Goal: Transaction & Acquisition: Purchase product/service

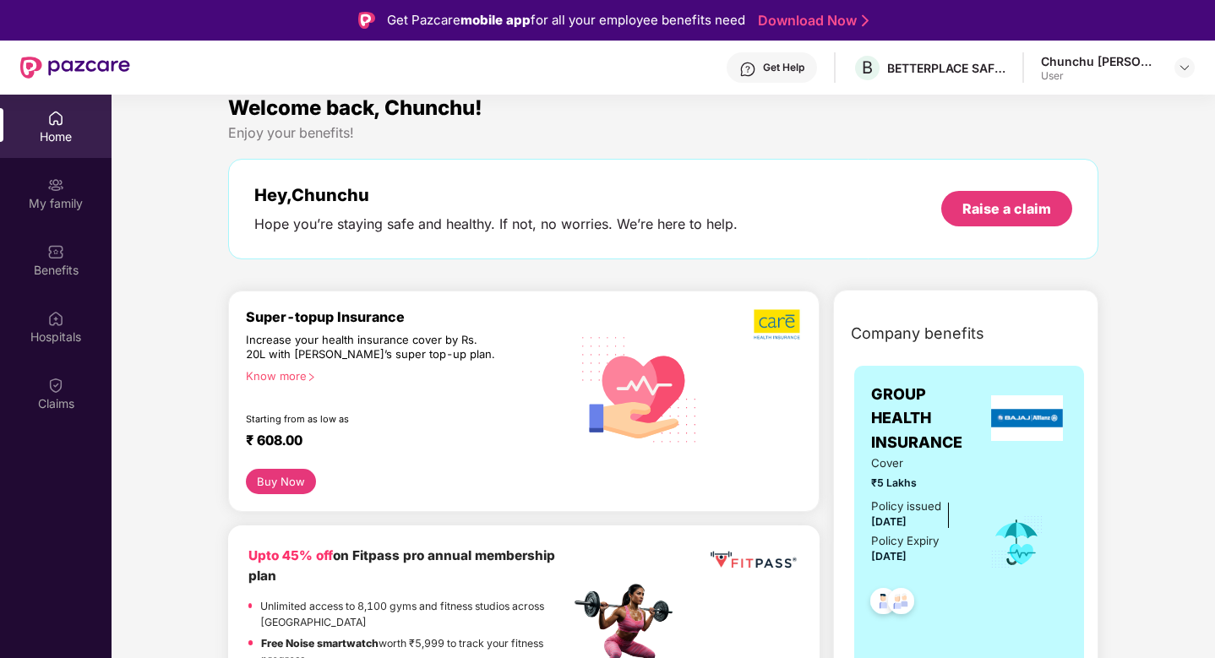
scroll to position [25, 0]
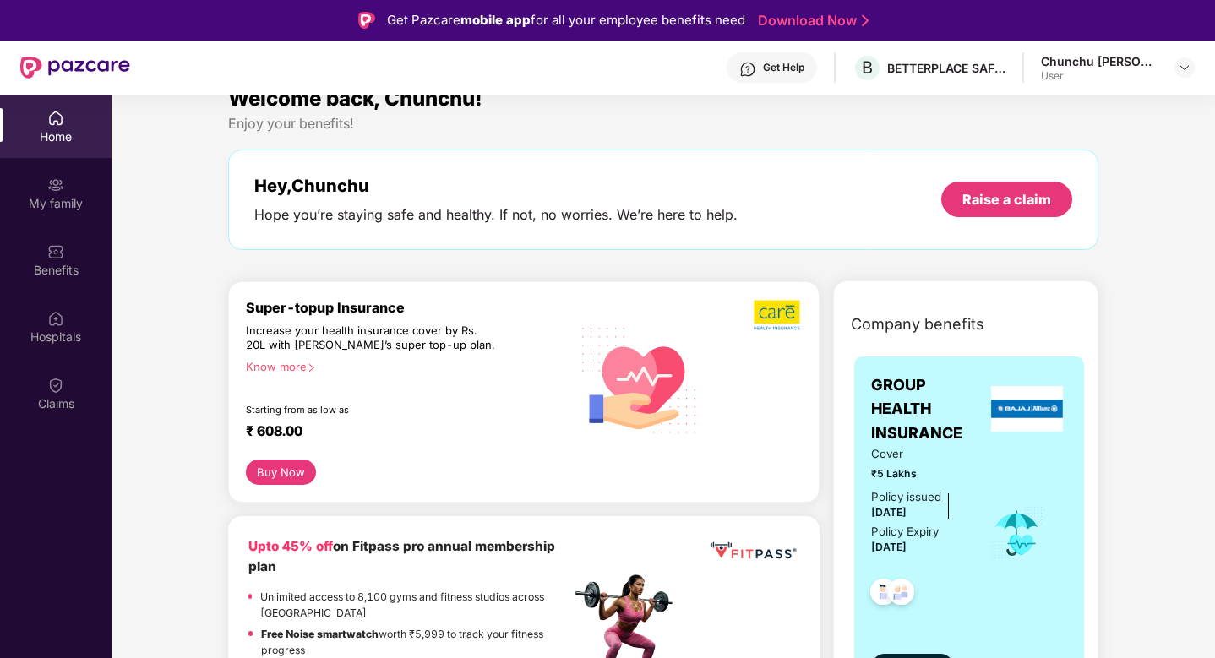
click at [477, 481] on div "Buy Now" at bounding box center [524, 472] width 556 height 25
click at [50, 279] on div "Benefits" at bounding box center [56, 259] width 112 height 63
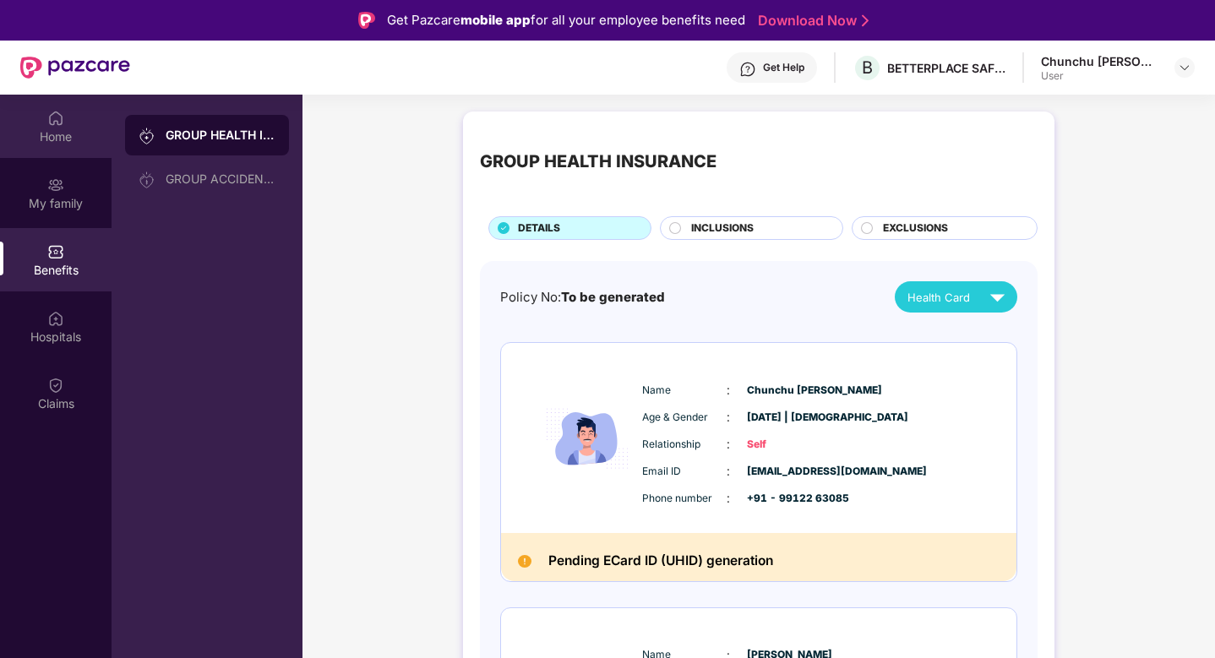
click at [46, 152] on div "Home" at bounding box center [56, 126] width 112 height 63
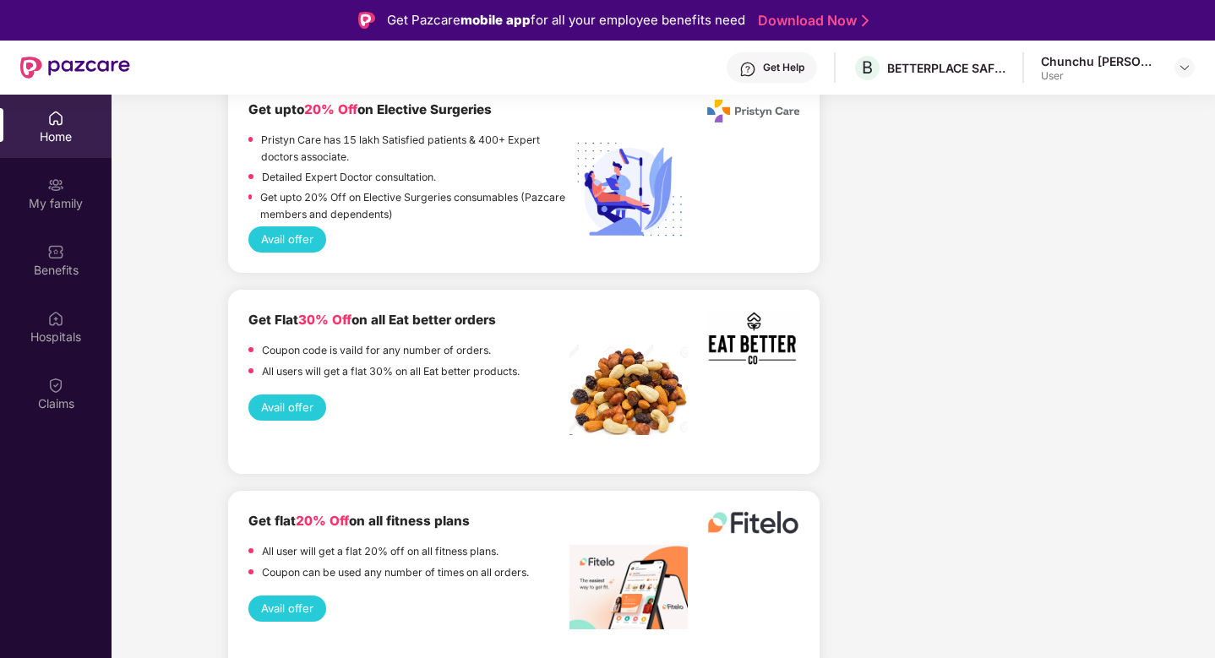
scroll to position [2873, 0]
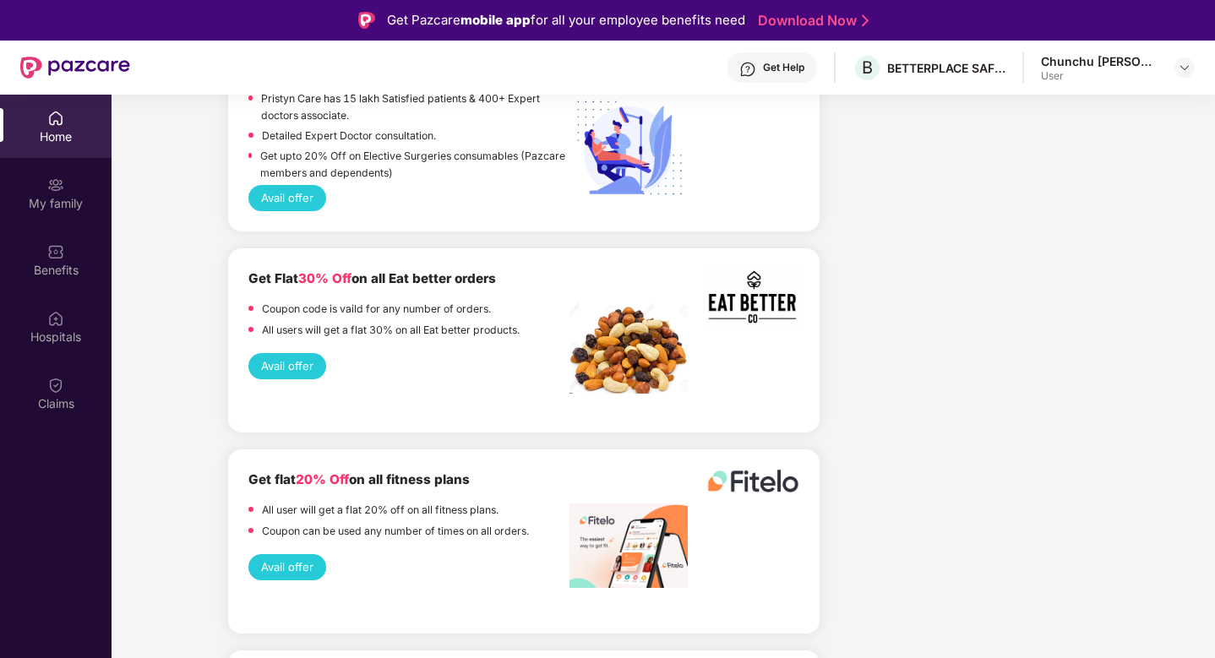
click at [291, 353] on button "Avail offer" at bounding box center [287, 366] width 78 height 26
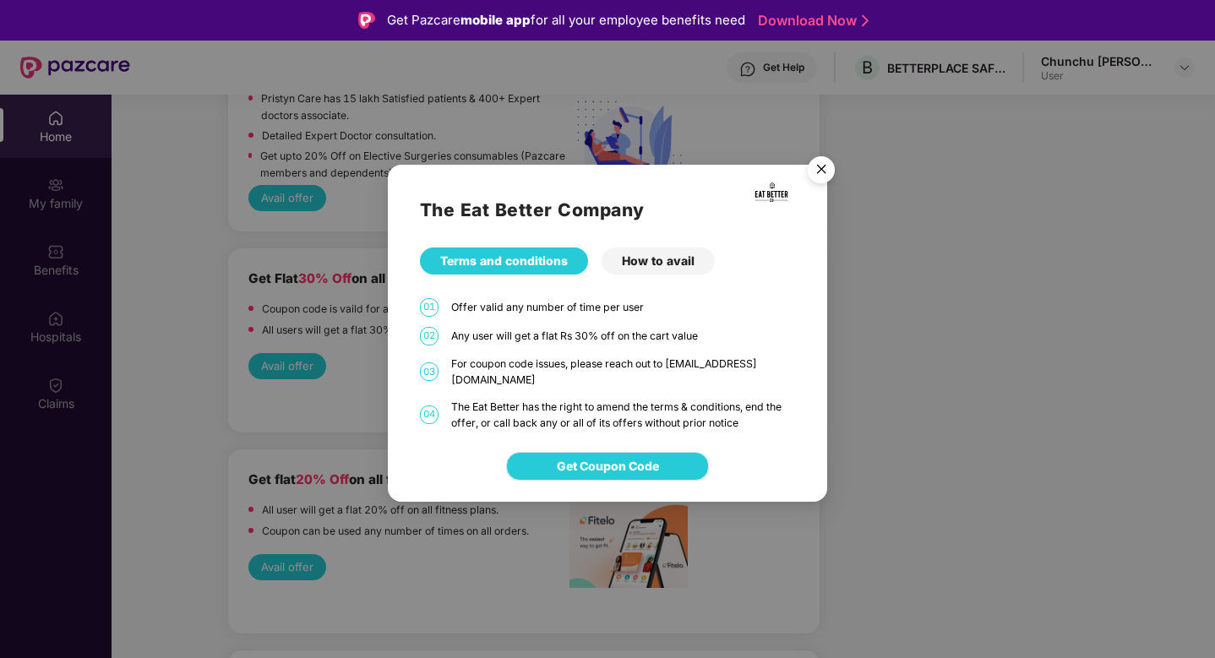
click at [653, 461] on span "Get Coupon Code" at bounding box center [608, 466] width 102 height 19
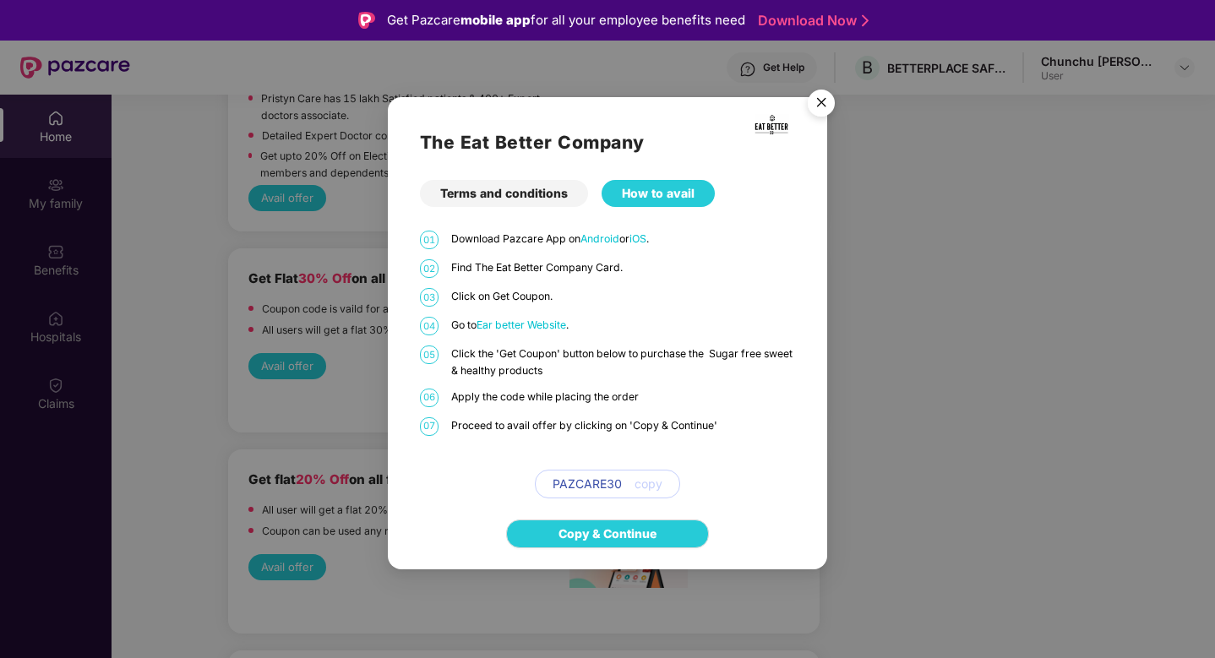
click at [540, 325] on span "Ear better Website" at bounding box center [522, 325] width 90 height 13
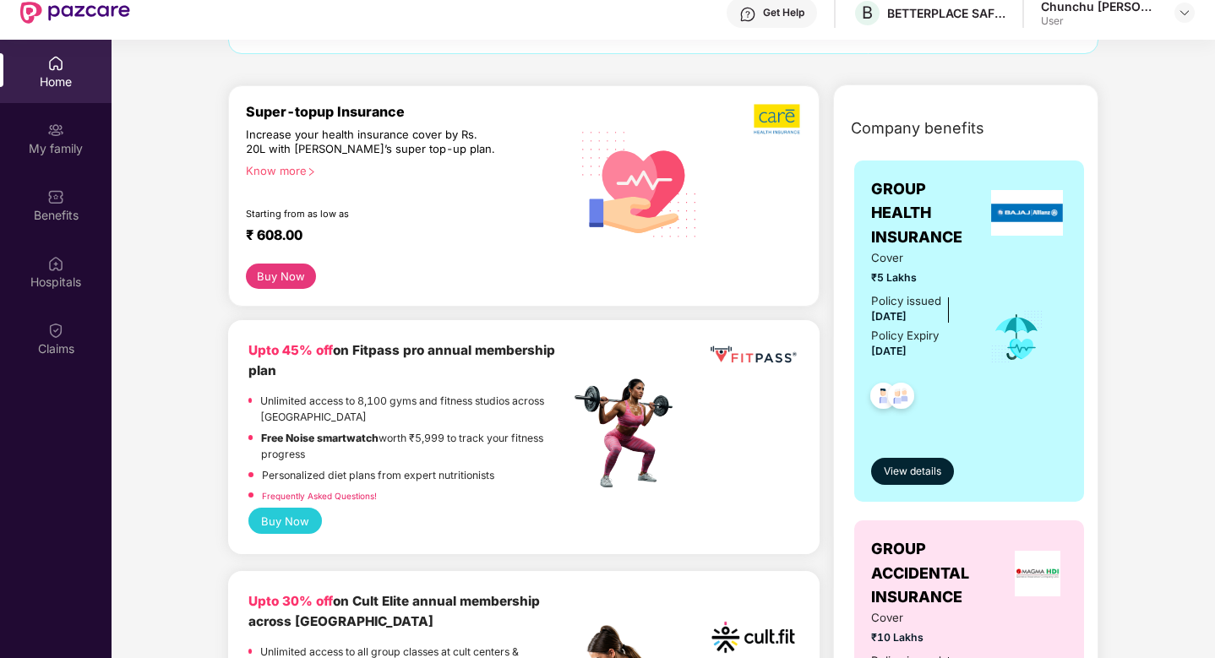
scroll to position [161, 0]
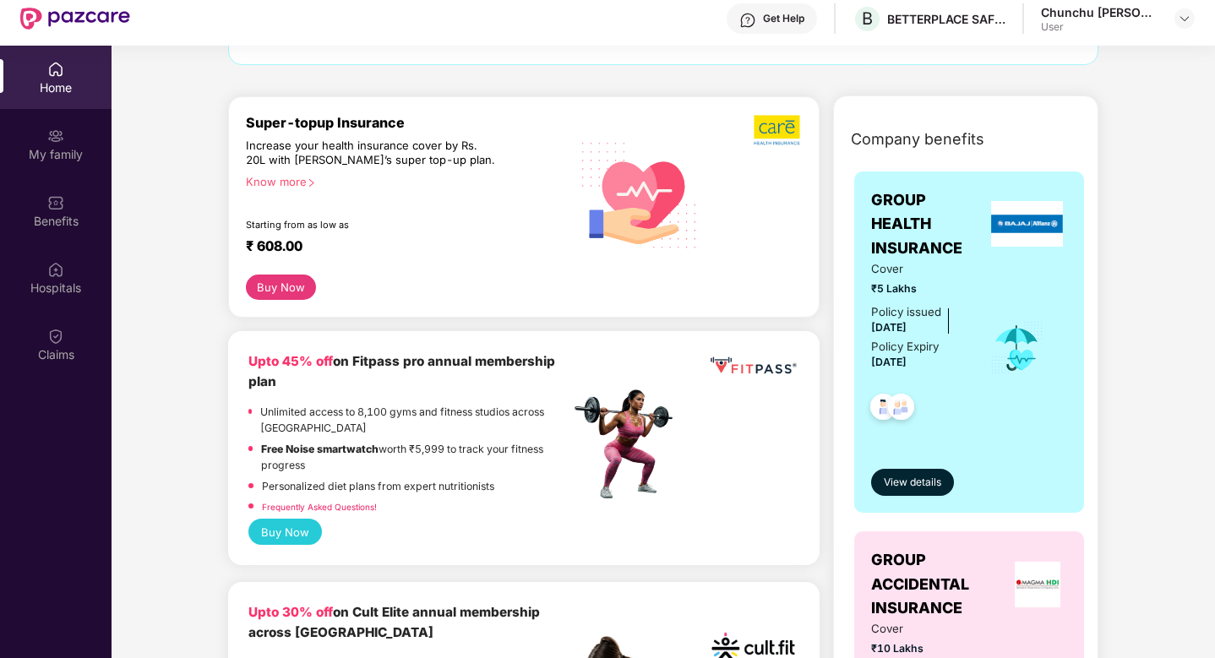
click at [294, 181] on div "Know more" at bounding box center [403, 181] width 314 height 12
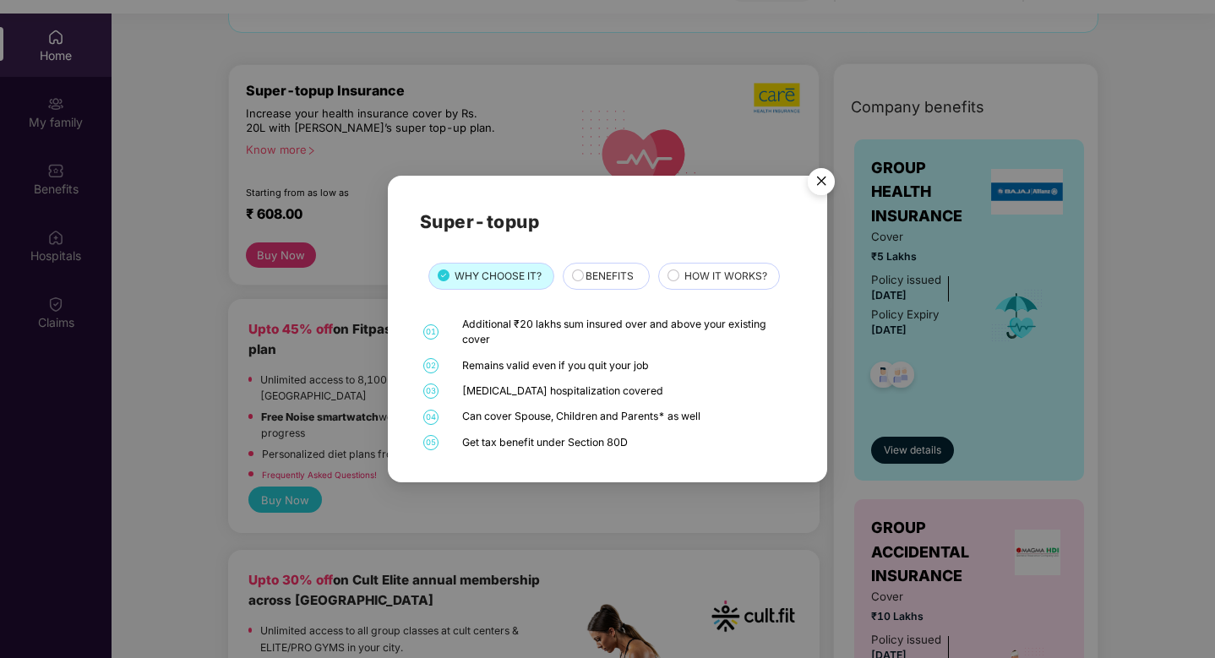
scroll to position [85, 0]
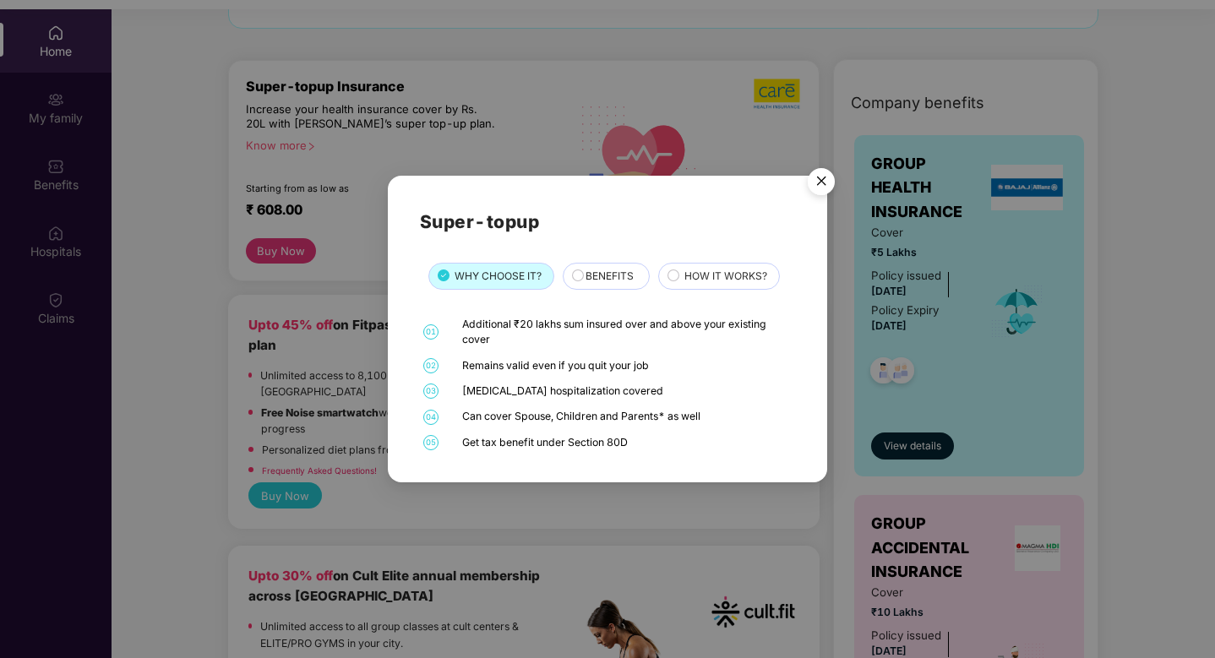
click at [613, 283] on span "BENEFITS" at bounding box center [610, 277] width 48 height 16
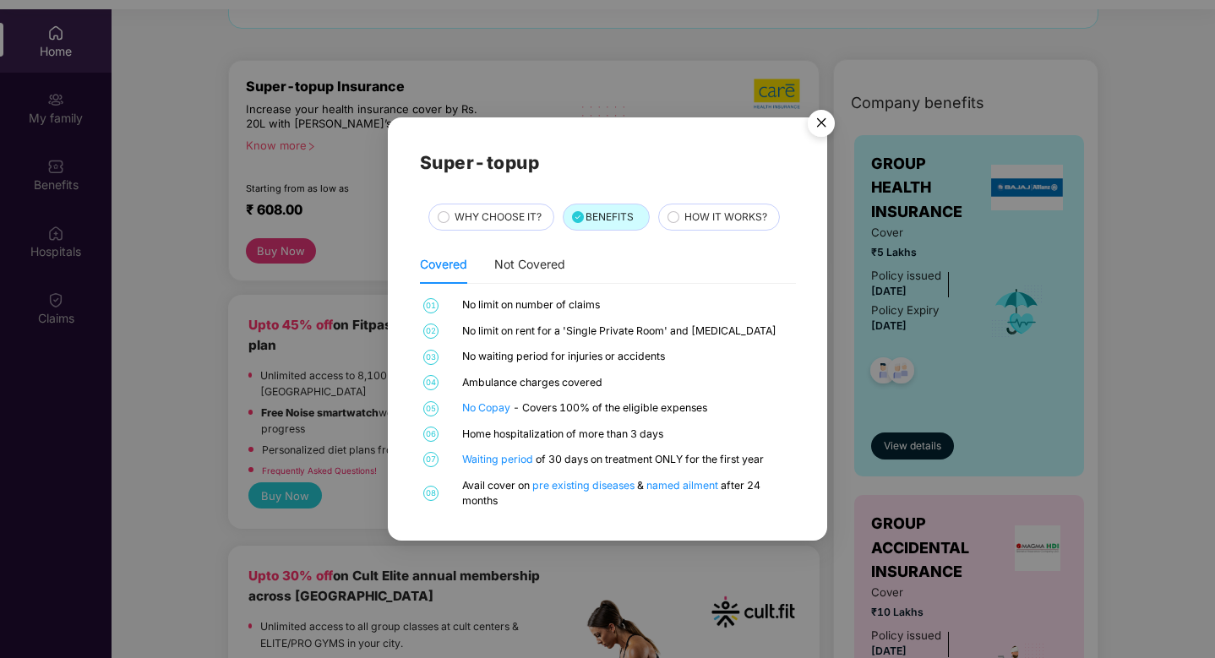
scroll to position [95, 0]
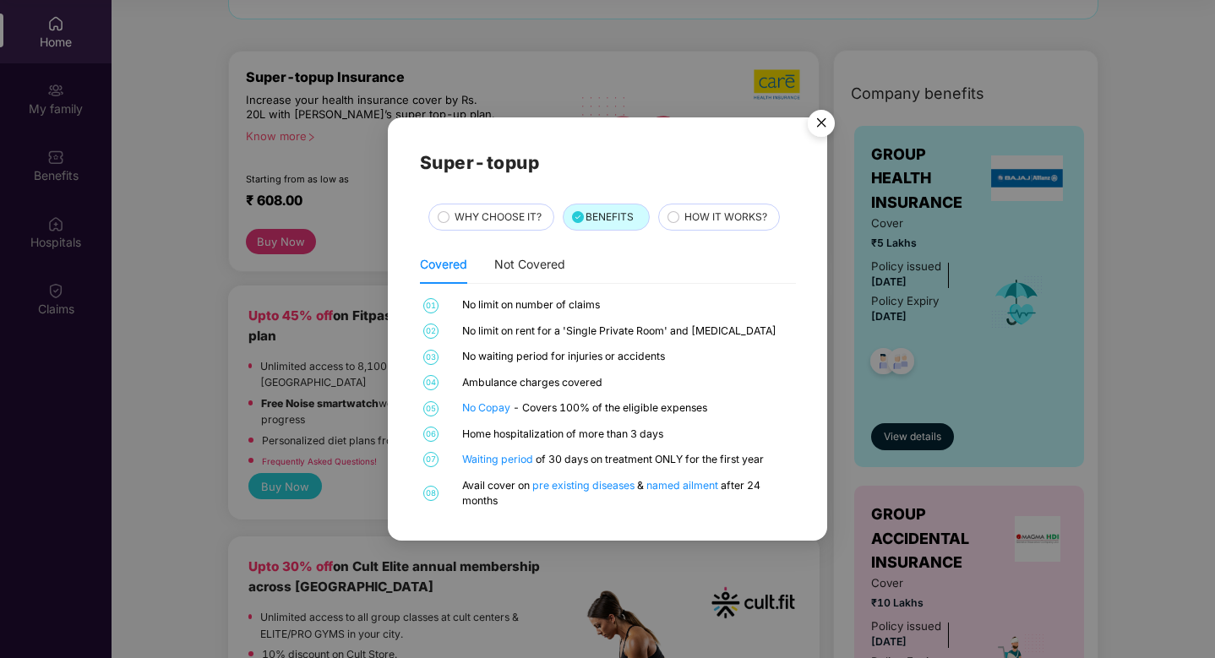
click at [716, 221] on span "HOW IT WORKS?" at bounding box center [726, 218] width 83 height 16
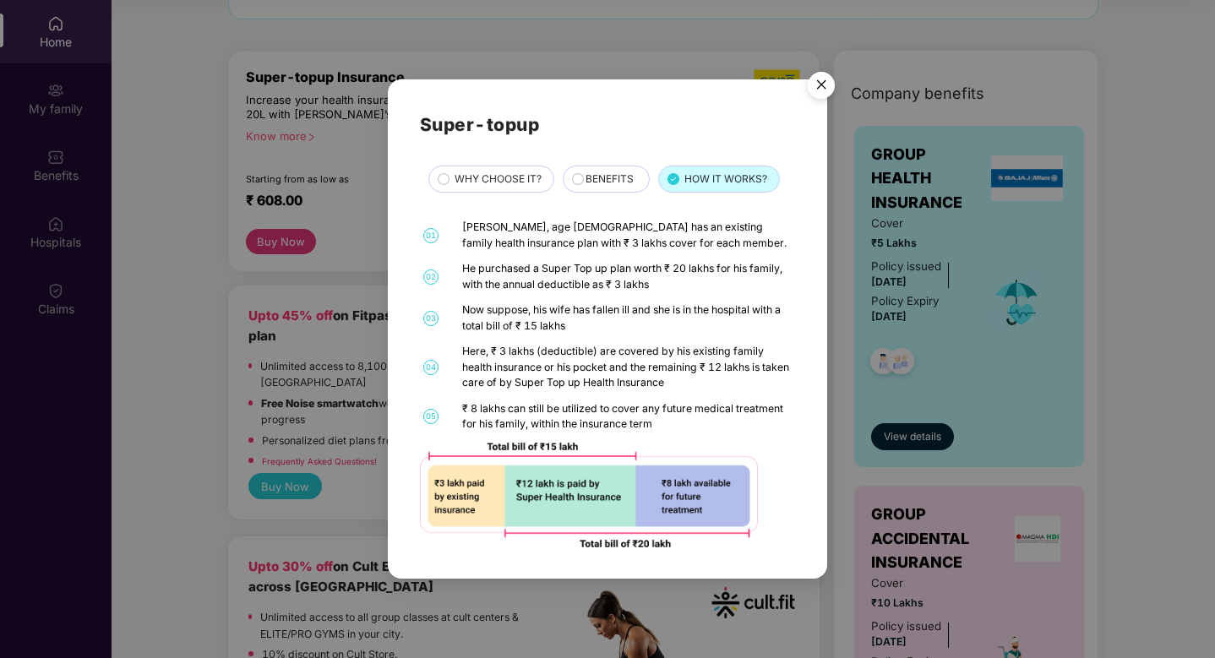
click at [606, 188] on div "BENEFITS" at bounding box center [608, 181] width 63 height 19
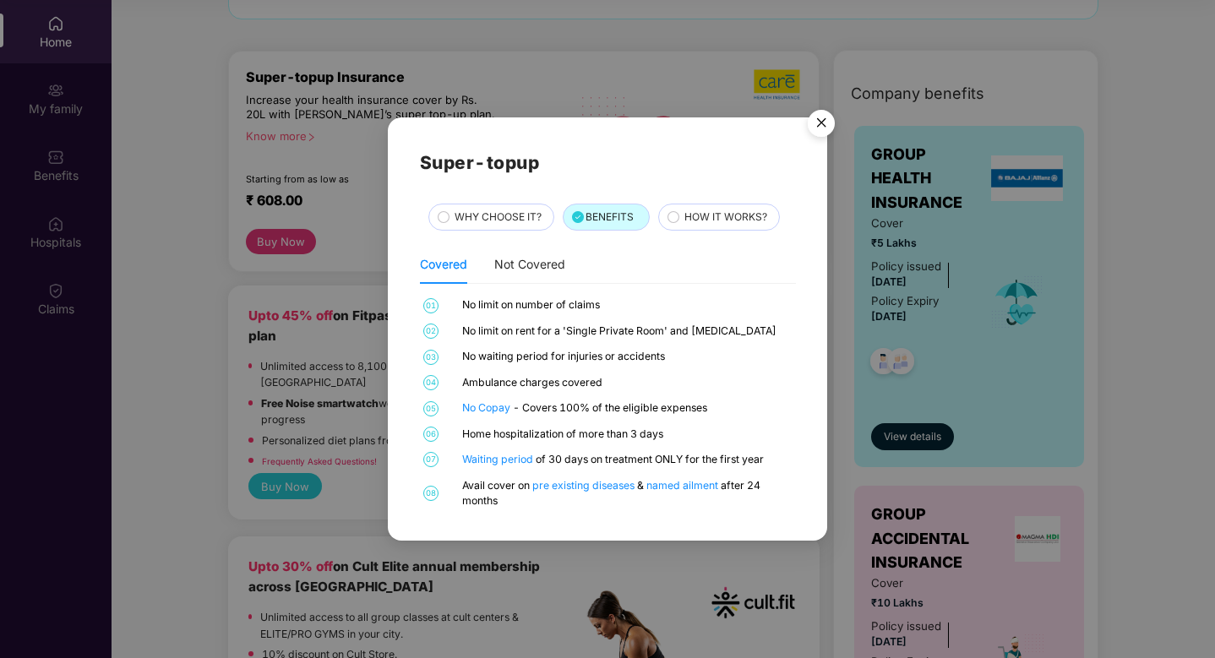
click at [474, 216] on span "WHY CHOOSE IT?" at bounding box center [498, 218] width 87 height 16
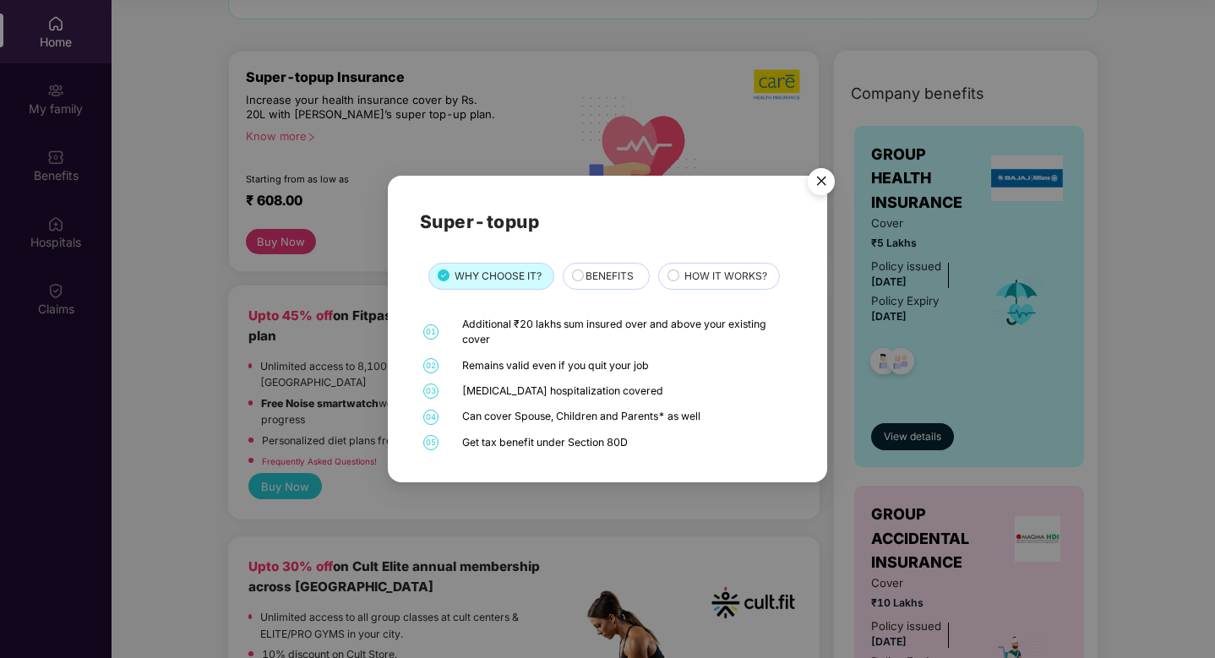
click at [815, 185] on img "Close" at bounding box center [821, 184] width 47 height 47
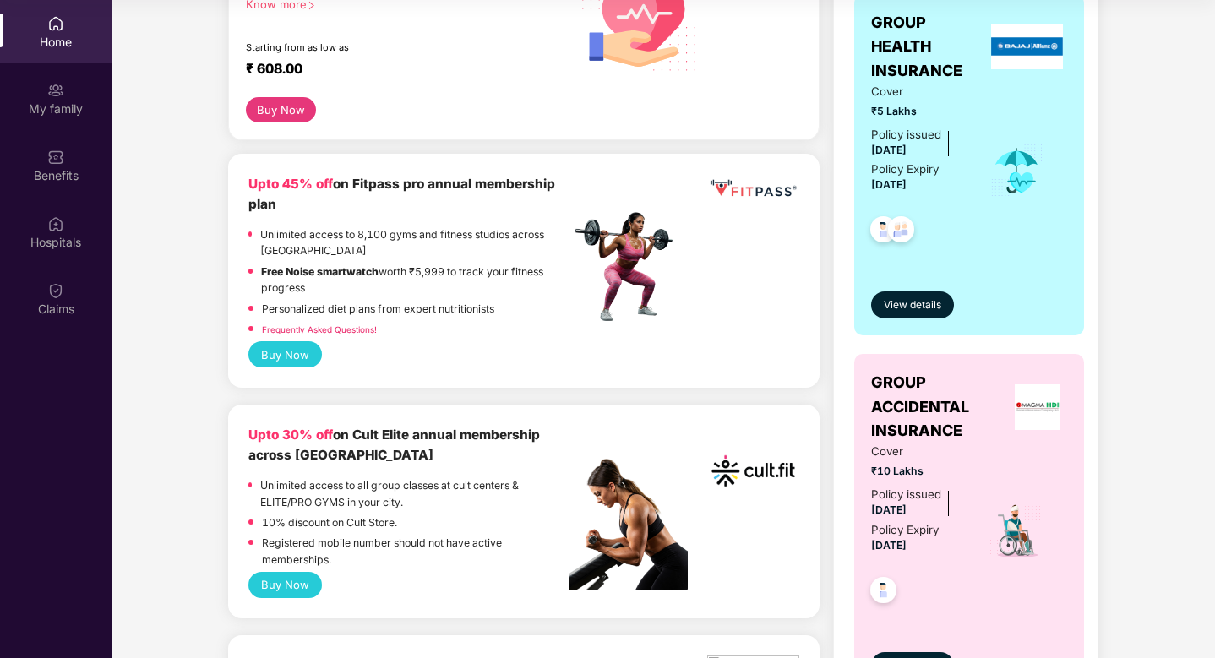
scroll to position [317, 0]
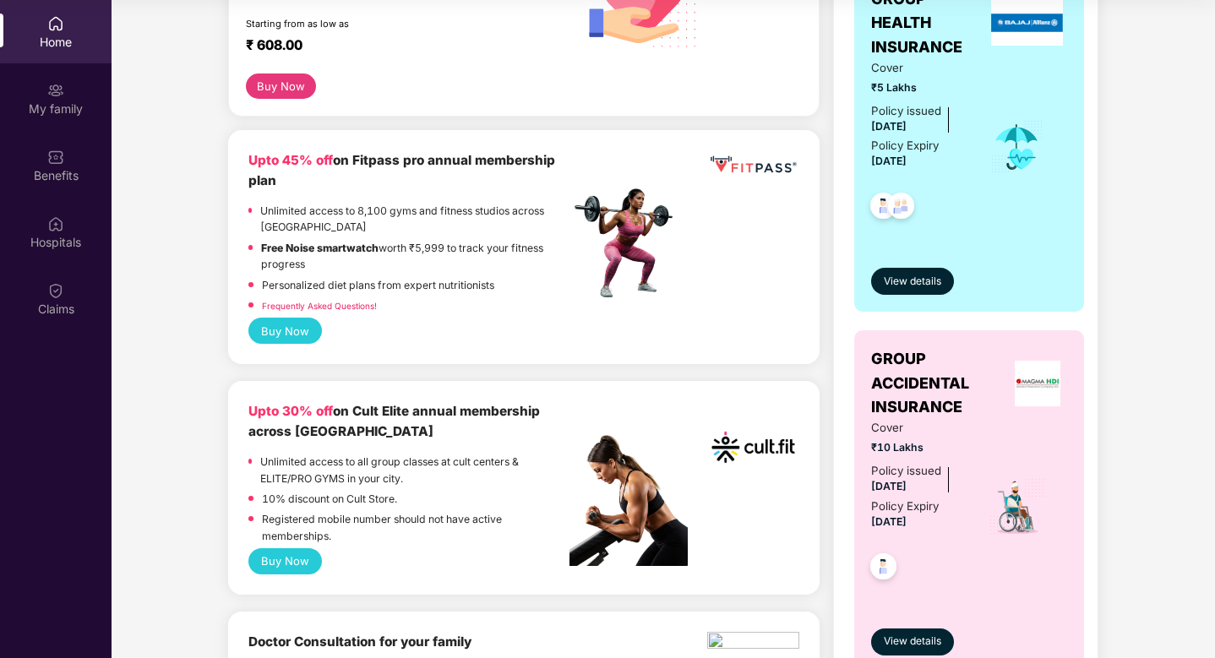
click at [291, 304] on link "Frequently Asked Questions!" at bounding box center [319, 306] width 115 height 10
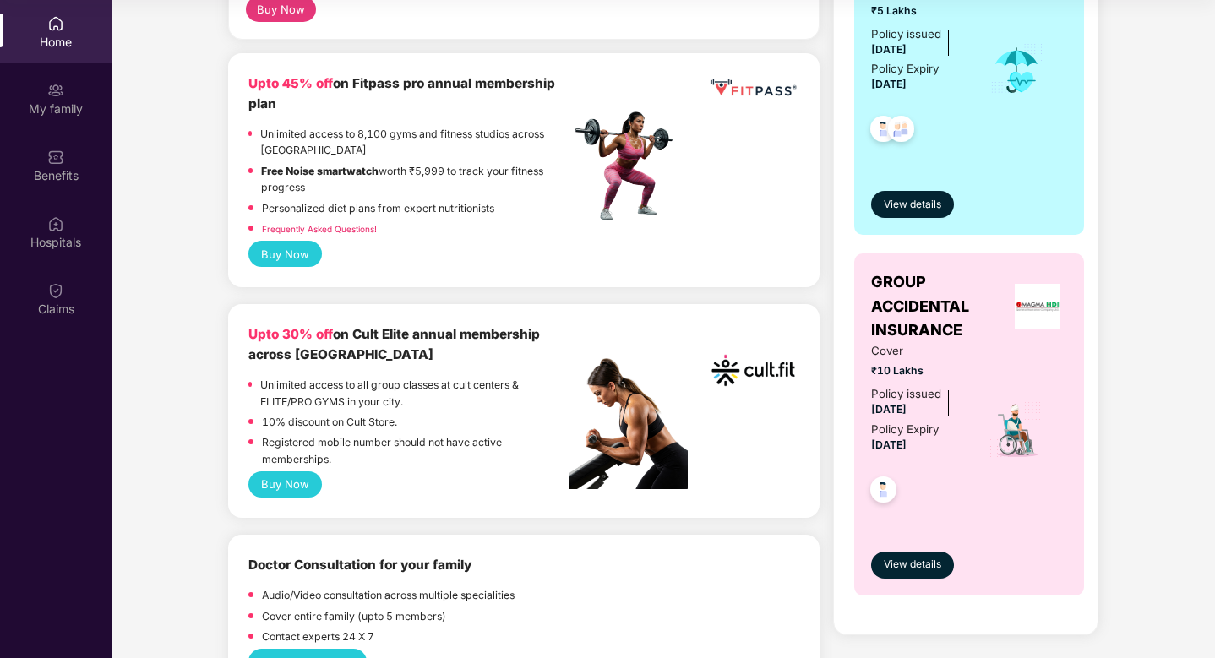
scroll to position [412, 0]
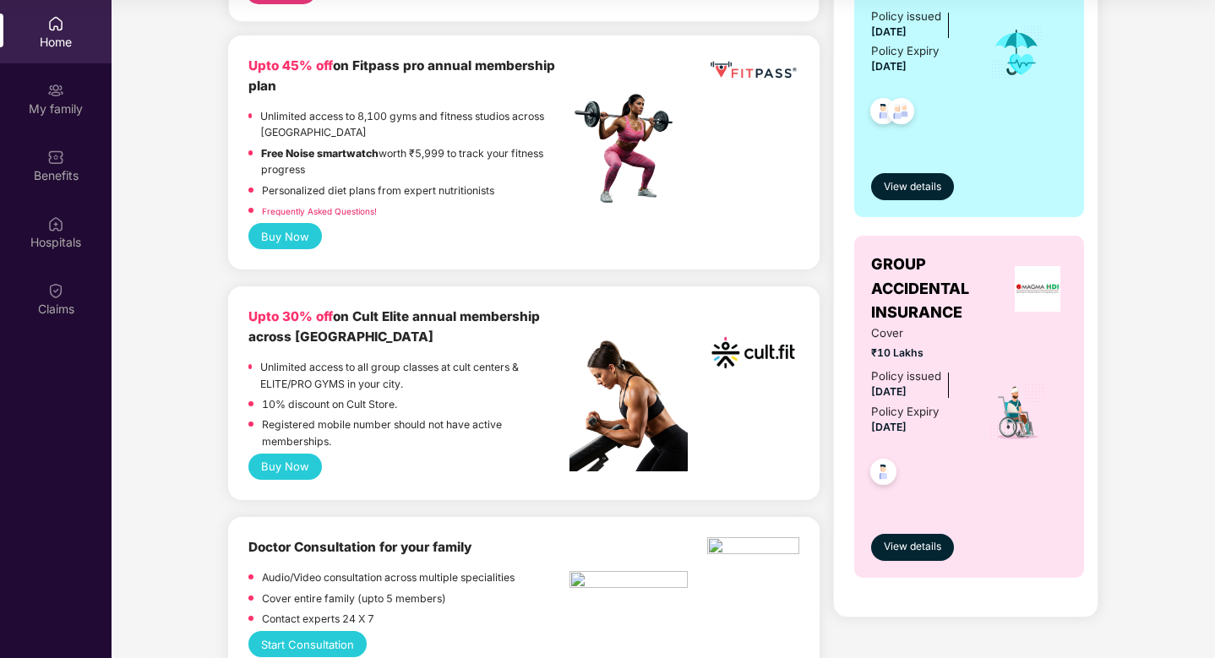
click at [286, 236] on button "Buy Now" at bounding box center [285, 236] width 74 height 26
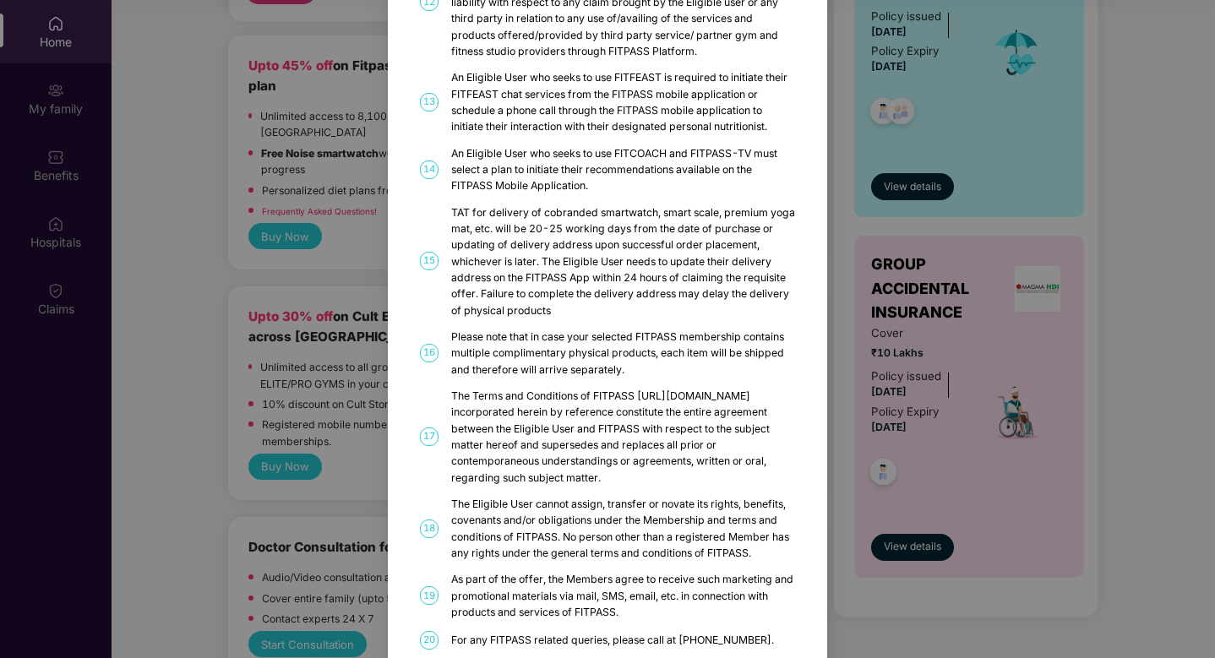
scroll to position [832, 0]
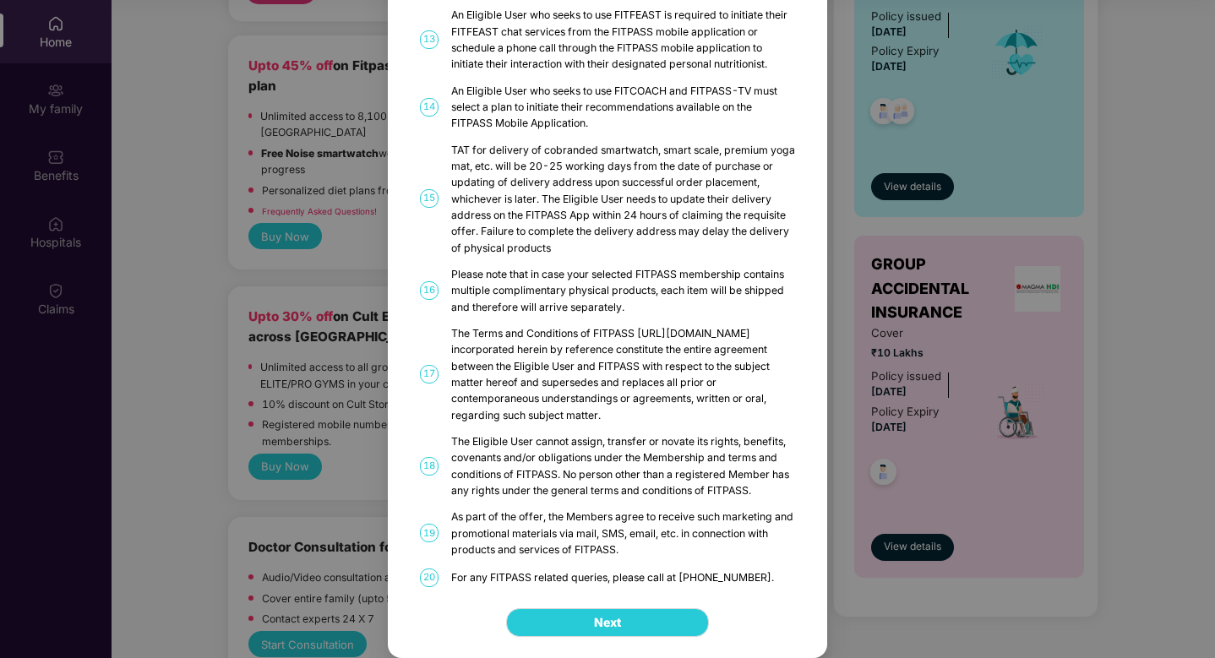
click at [353, 336] on div "FITPASS Details and T&C How to Avail 01 FITPASS: One membership to India’s larg…" at bounding box center [607, 329] width 1215 height 658
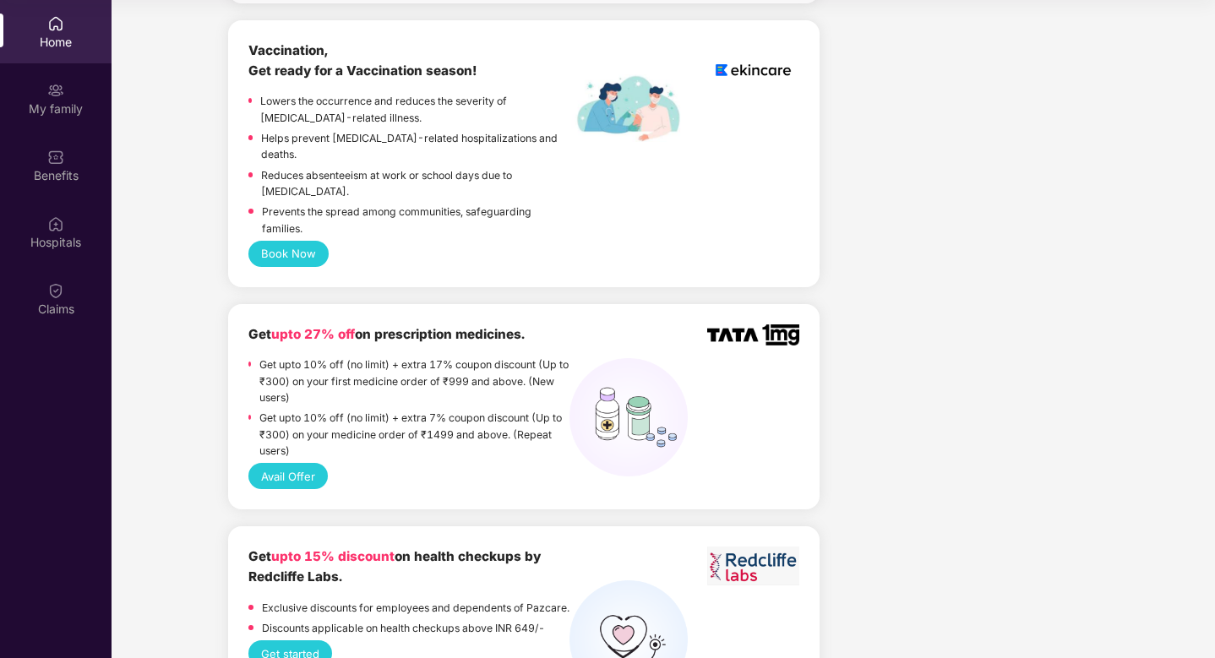
scroll to position [1203, 0]
